Goal: Task Accomplishment & Management: Manage account settings

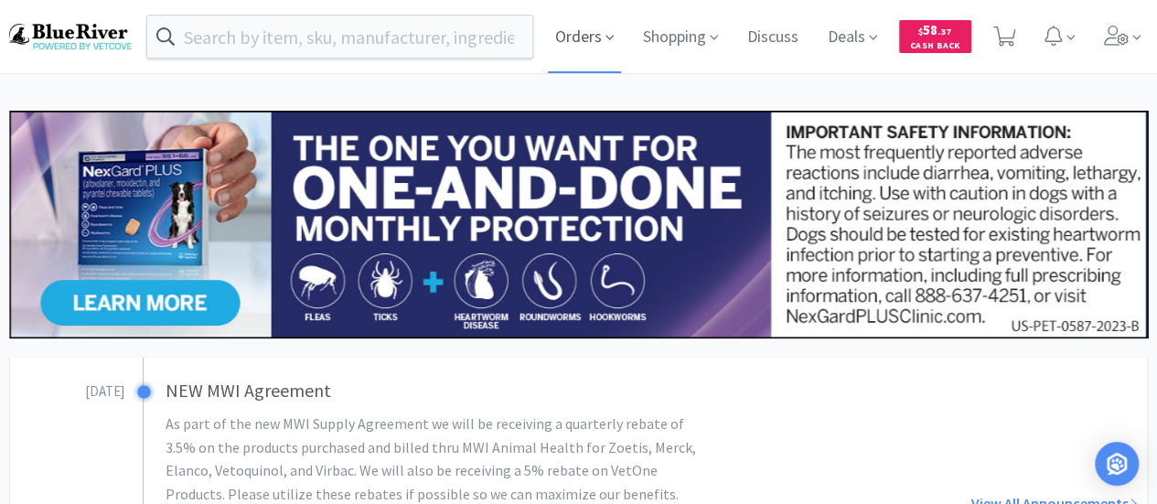
click at [588, 35] on span "Orders" at bounding box center [584, 36] width 73 height 73
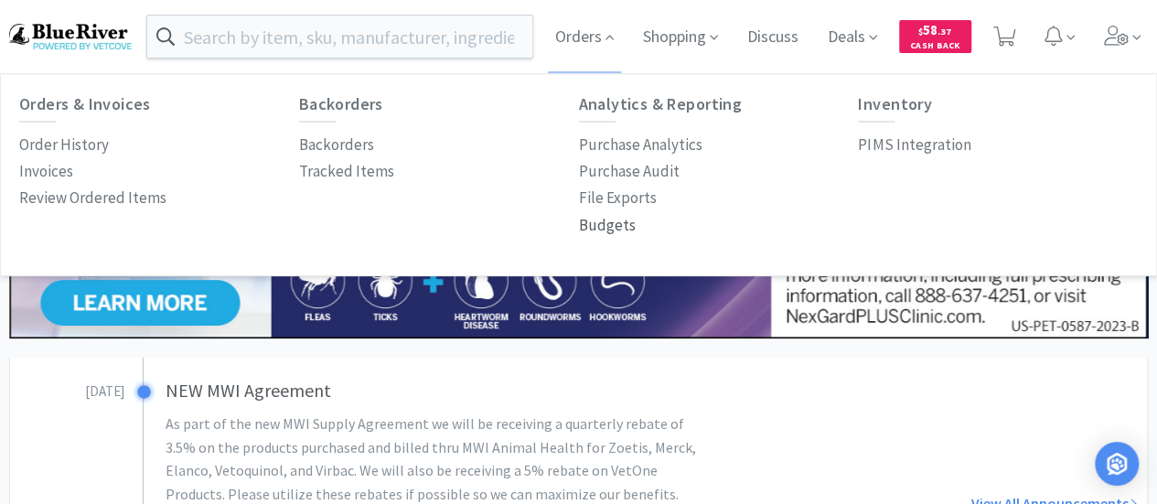
click at [591, 222] on p "Budgets" at bounding box center [607, 225] width 57 height 25
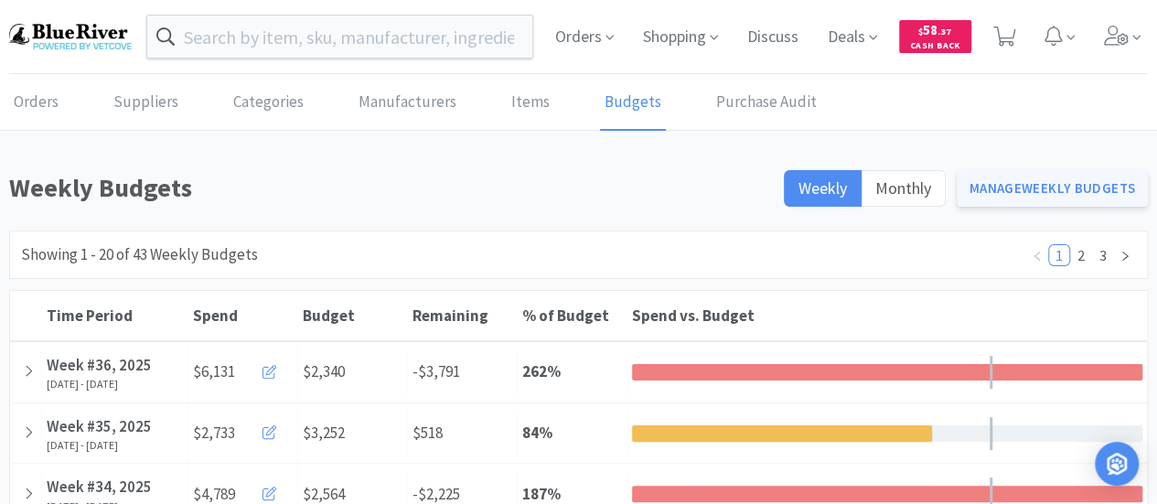
click at [1015, 187] on link "Manage Weekly Budgets" at bounding box center [1053, 188] width 192 height 37
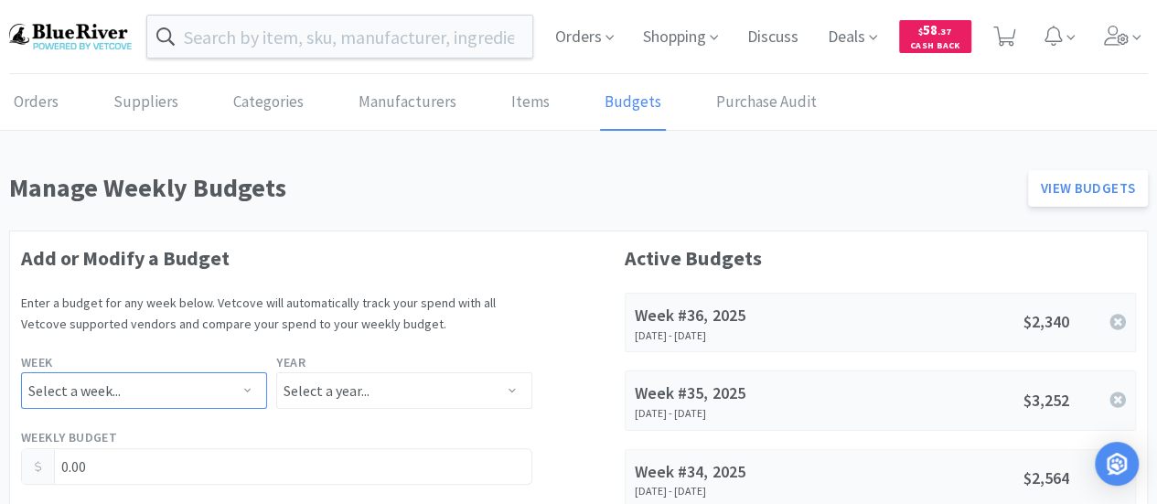
click at [101, 383] on select "Select a week... Week 1 ([DATE] - [DATE]) Week 2 ([DATE] - [DATE]) Week 3 ([DAT…" at bounding box center [144, 390] width 246 height 37
select select "36"
click at [21, 372] on select "Select a week... Week 1 ([DATE] - [DATE]) Week 2 ([DATE] - [DATE]) Week 3 ([DAT…" at bounding box center [144, 390] width 246 height 37
click at [329, 387] on select "Select a year... 2023 2024 2025 2026 2027 2028 2029 2030 2031 2032 2033 2034" at bounding box center [403, 390] width 255 height 37
select select "2025"
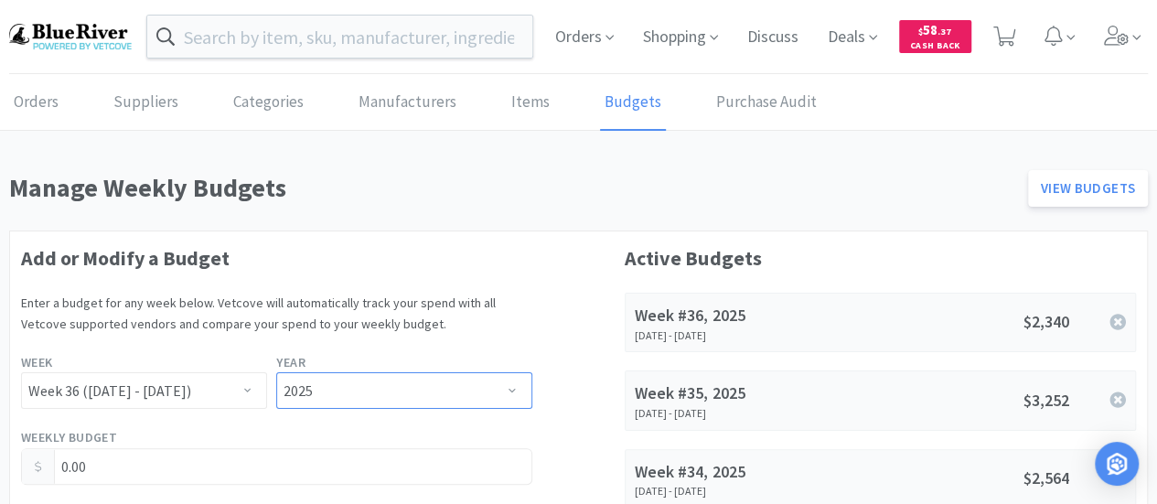
click at [276, 372] on select "Select a year... 2023 2024 2025 2026 2027 2028 2029 2030 2031 2032 2033 2034" at bounding box center [403, 390] width 255 height 37
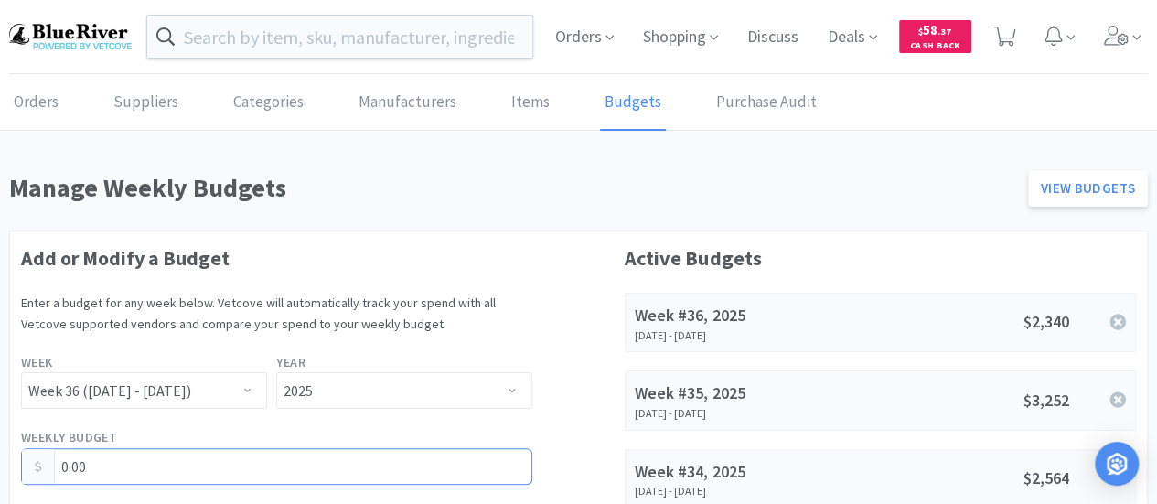
drag, startPoint x: 167, startPoint y: 471, endPoint x: 0, endPoint y: 482, distance: 167.7
type input "2,316.00"
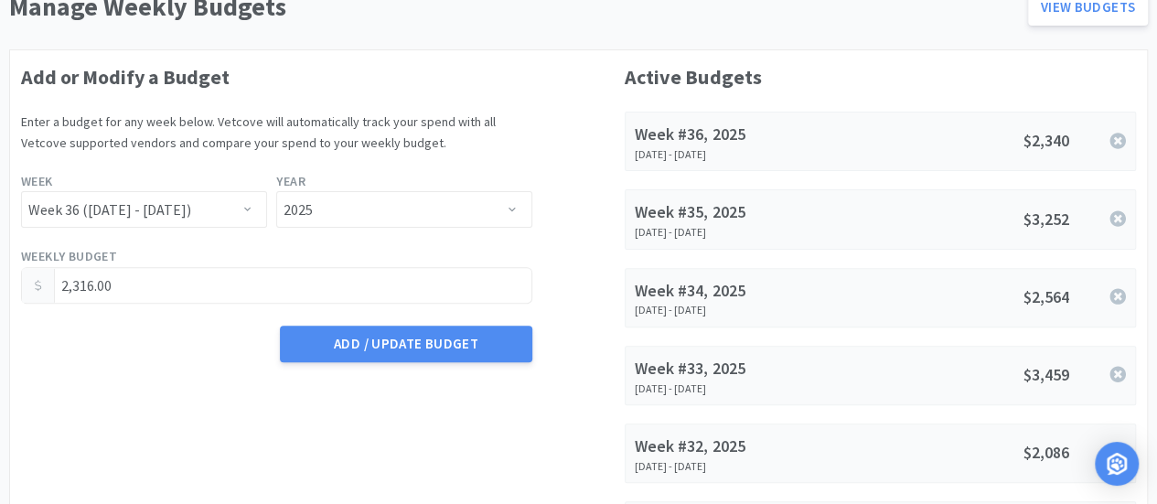
scroll to position [183, 0]
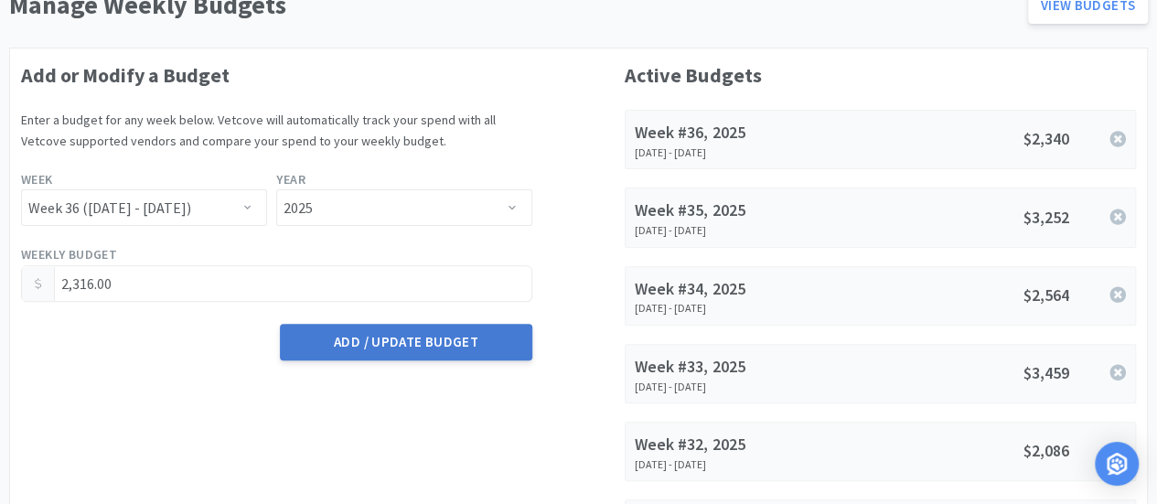
click at [438, 341] on button "Add / Update Budget" at bounding box center [405, 342] width 251 height 37
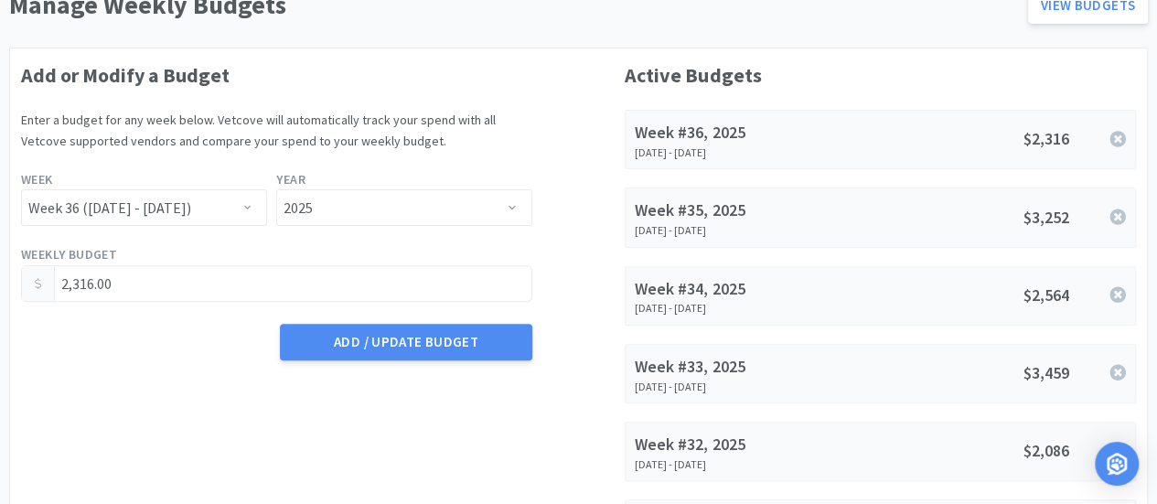
scroll to position [0, 0]
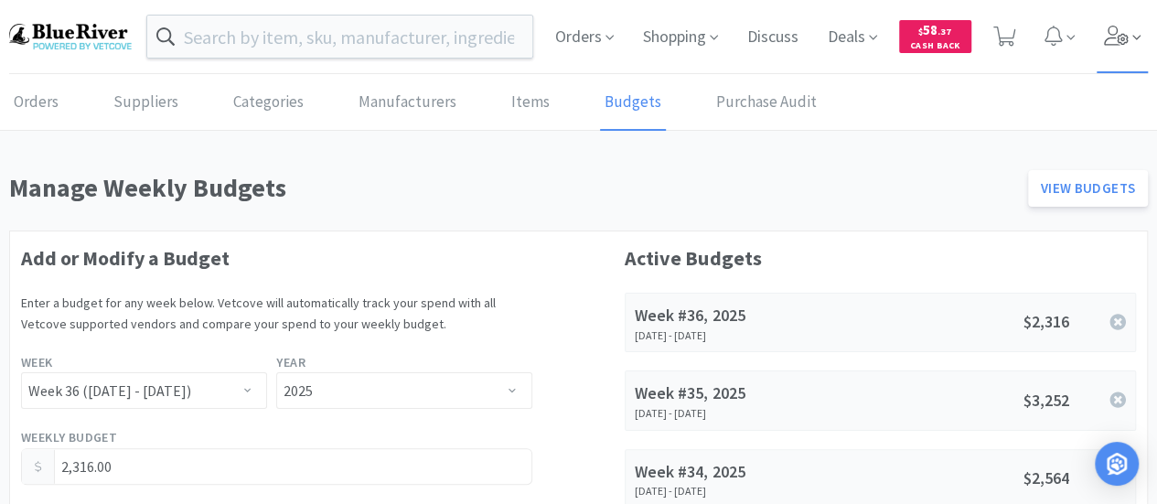
click at [1127, 36] on icon at bounding box center [1117, 36] width 26 height 20
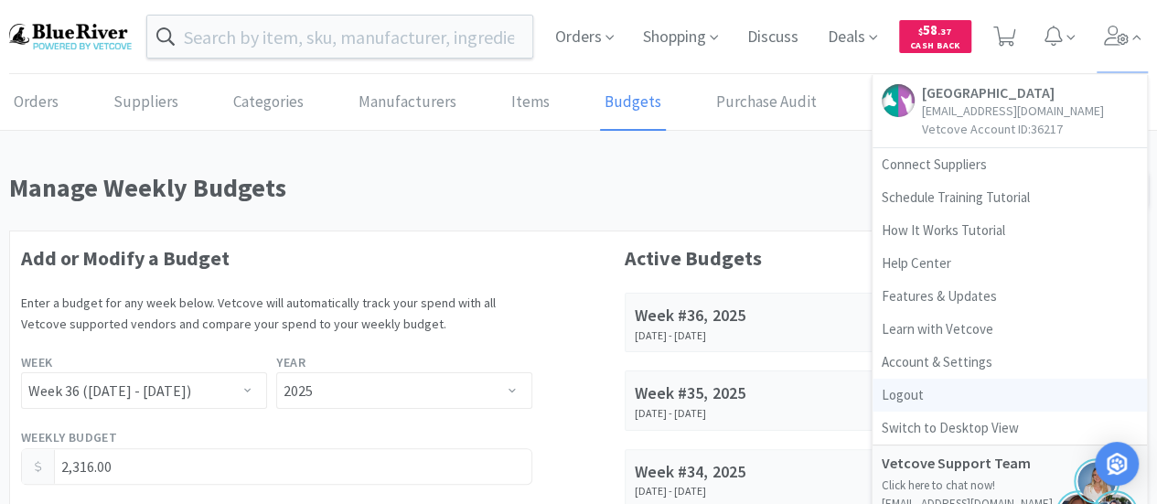
click at [920, 393] on link "Logout" at bounding box center [1009, 395] width 274 height 33
